Goal: Task Accomplishment & Management: Use online tool/utility

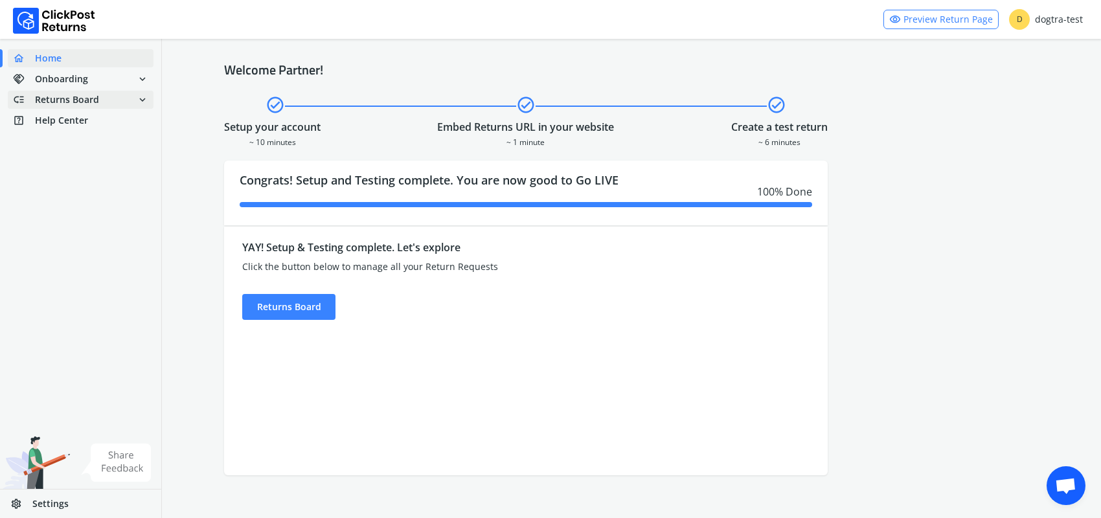
click at [40, 100] on span "Returns Board" at bounding box center [67, 99] width 64 height 13
click at [49, 118] on link "done Self shipped orders" at bounding box center [88, 123] width 161 height 18
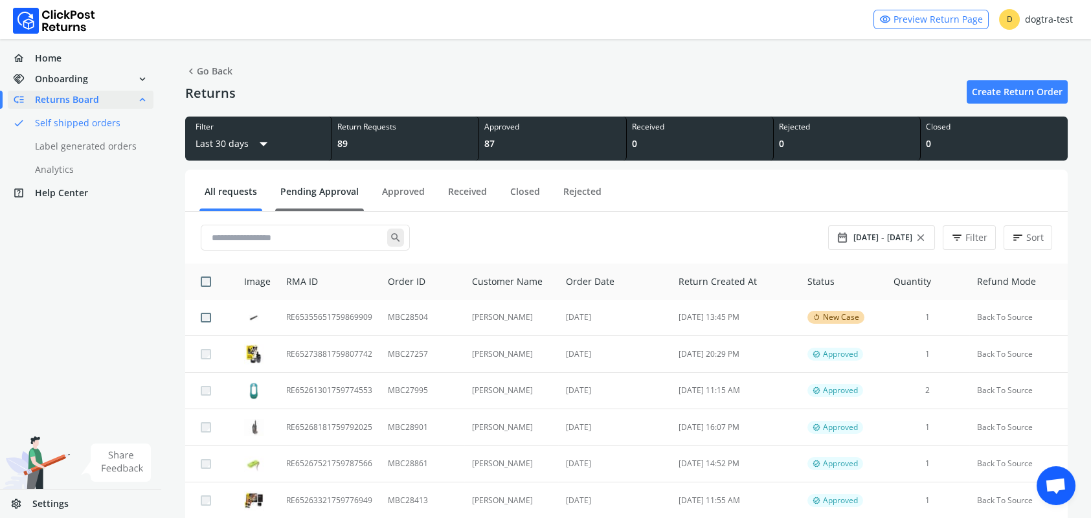
click at [320, 191] on link "Pending Approval" at bounding box center [319, 196] width 89 height 23
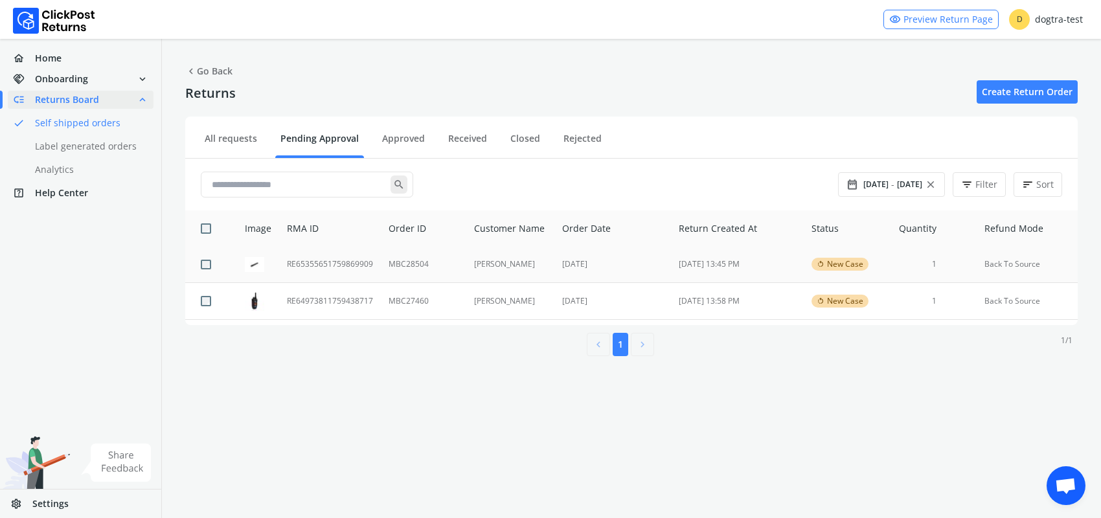
click at [339, 262] on td "RE65355651759869909" at bounding box center [330, 265] width 102 height 36
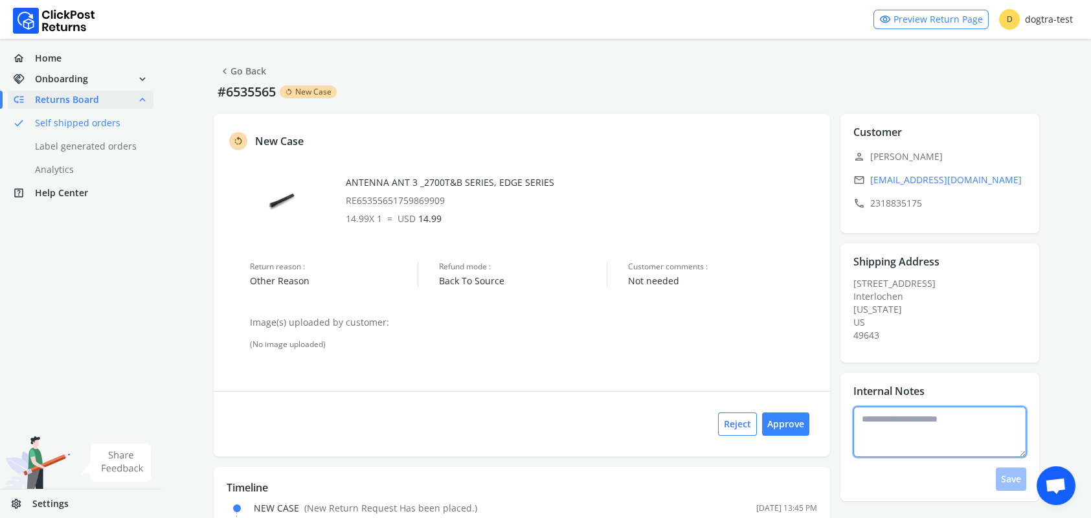
click at [922, 431] on textarea at bounding box center [940, 432] width 173 height 51
type textarea "**********"
click at [1011, 481] on button "Save" at bounding box center [1011, 479] width 30 height 23
click at [365, 58] on div "chevron_left Go Back #6535565 rotate_left New Case rotate_left New Case ANTENNA…" at bounding box center [626, 312] width 929 height 546
click at [783, 425] on button "Approve" at bounding box center [785, 424] width 47 height 23
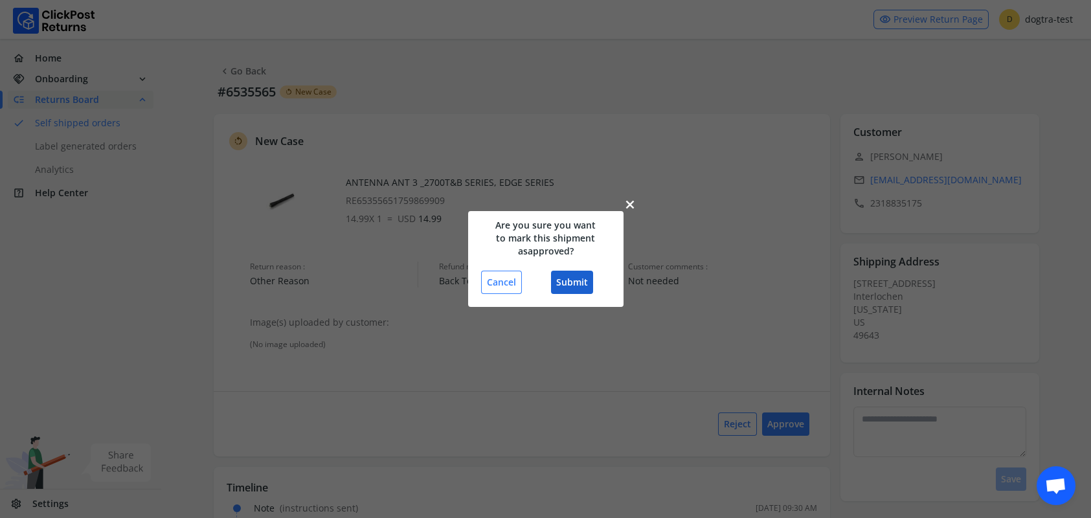
click at [569, 284] on button "Submit" at bounding box center [572, 282] width 42 height 23
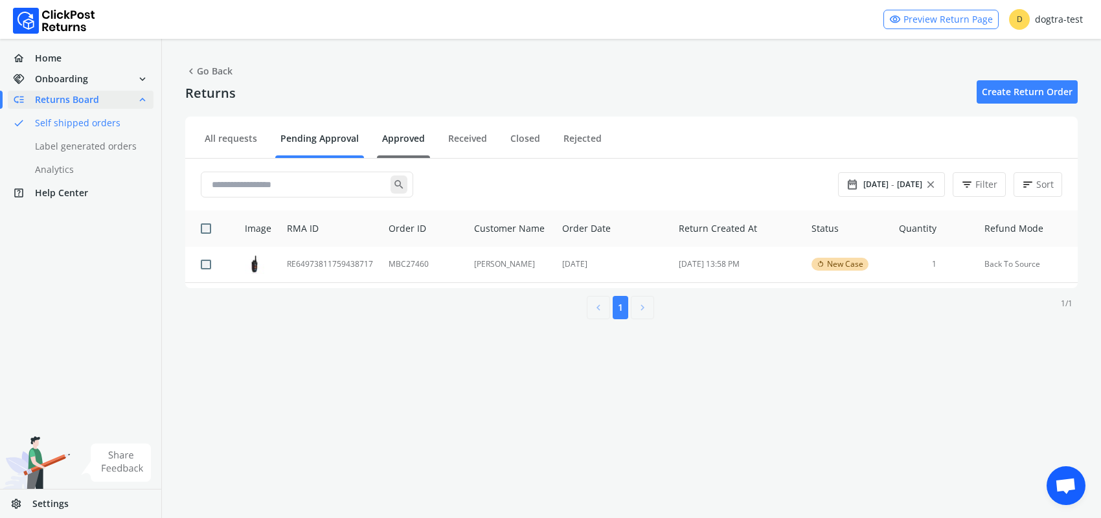
click at [391, 137] on link "Approved" at bounding box center [403, 143] width 53 height 23
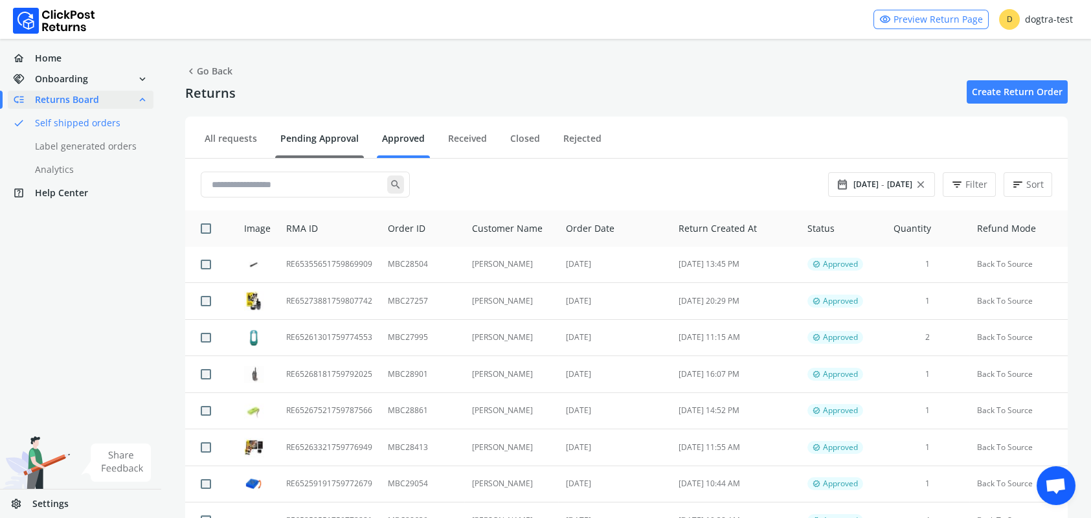
click at [302, 139] on link "Pending Approval" at bounding box center [319, 143] width 89 height 23
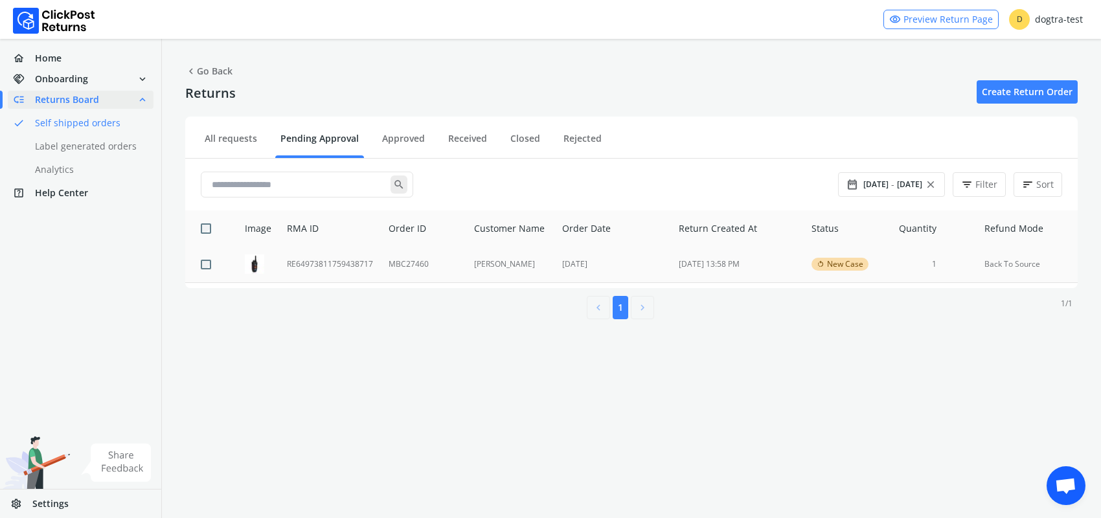
click at [340, 265] on td "RE64973811759438717" at bounding box center [330, 265] width 102 height 36
